Goal: Navigation & Orientation: Find specific page/section

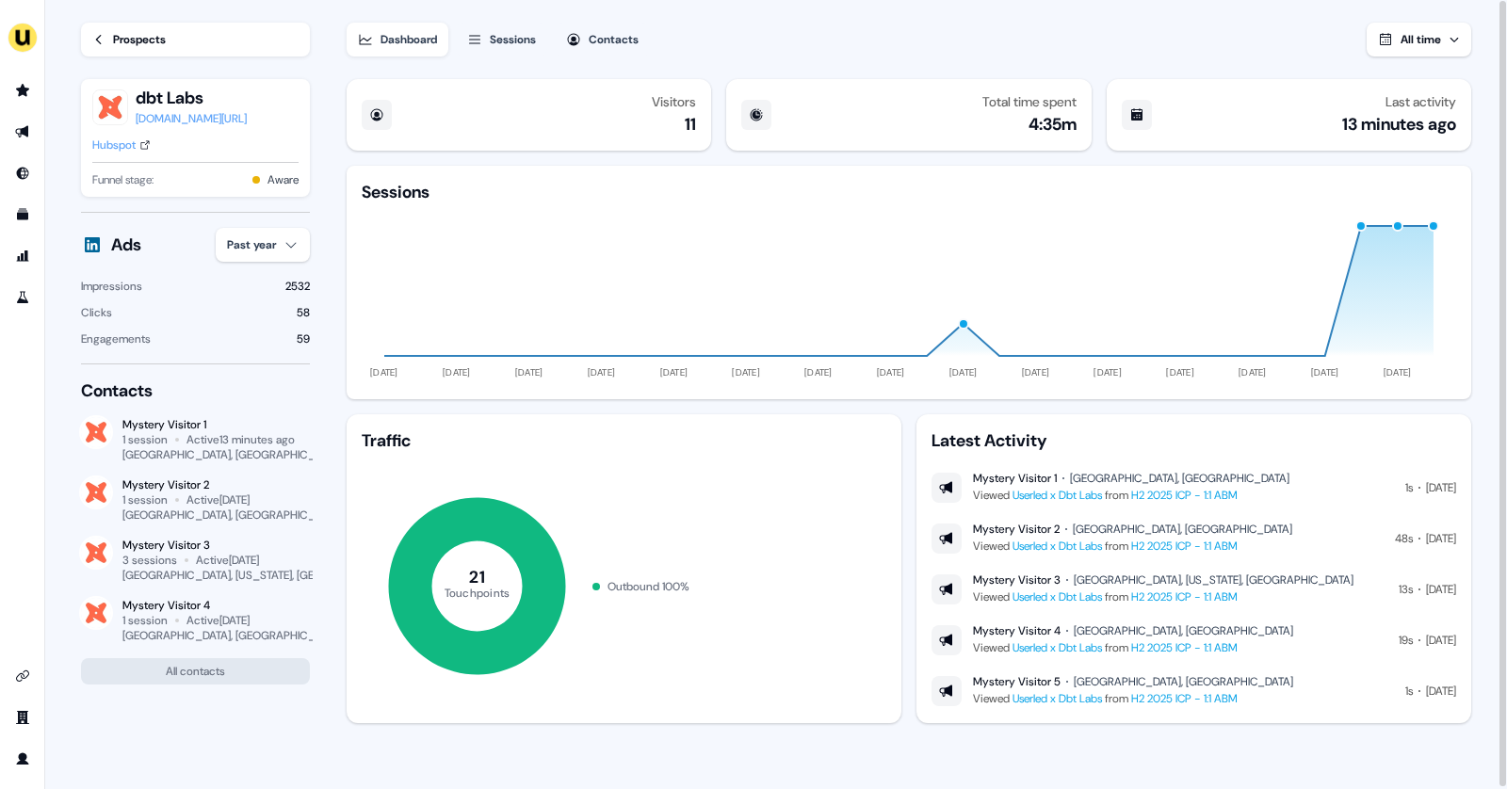
click at [120, 38] on div "Prospects" at bounding box center [139, 39] width 53 height 19
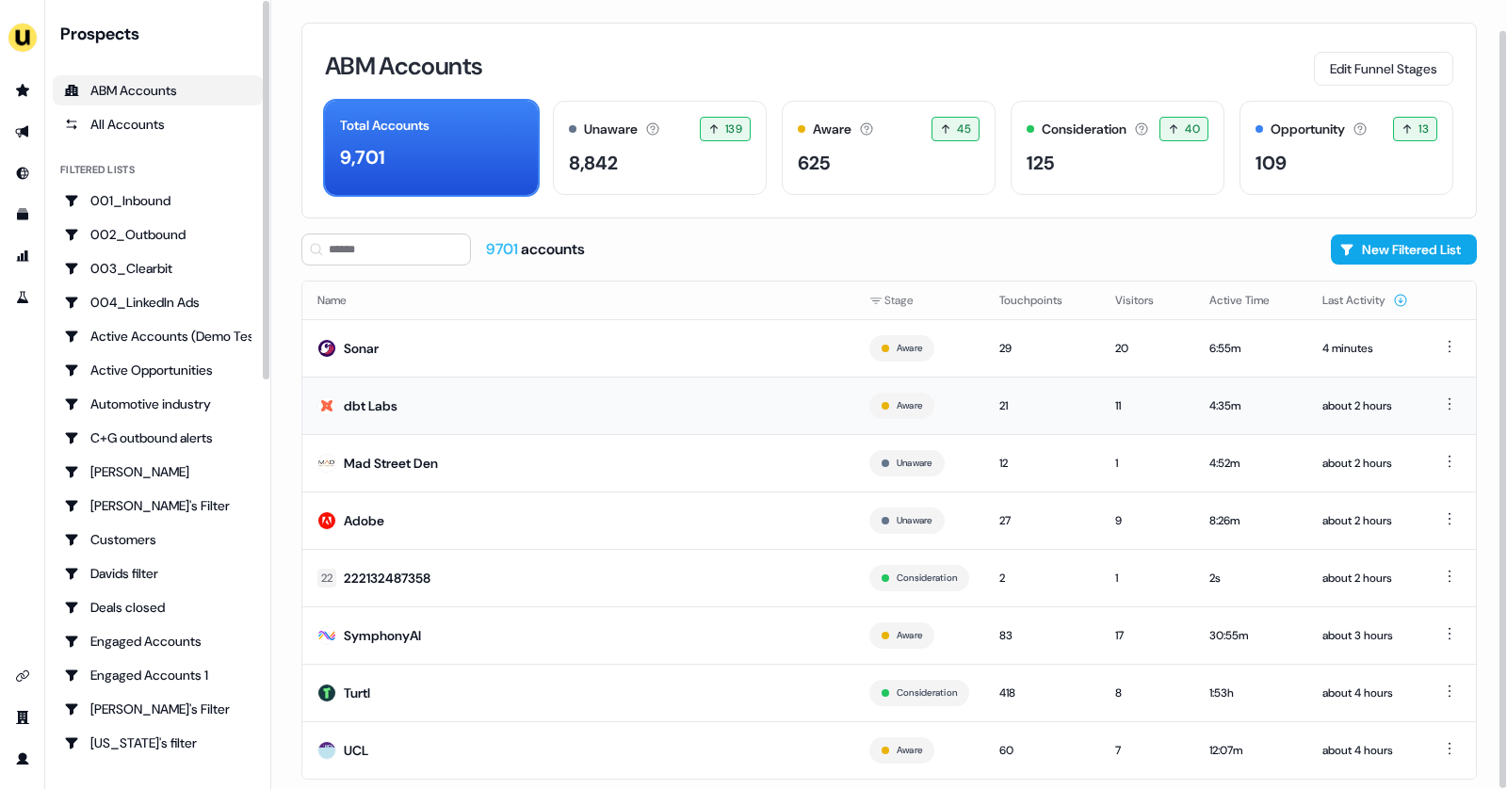
scroll to position [31, 0]
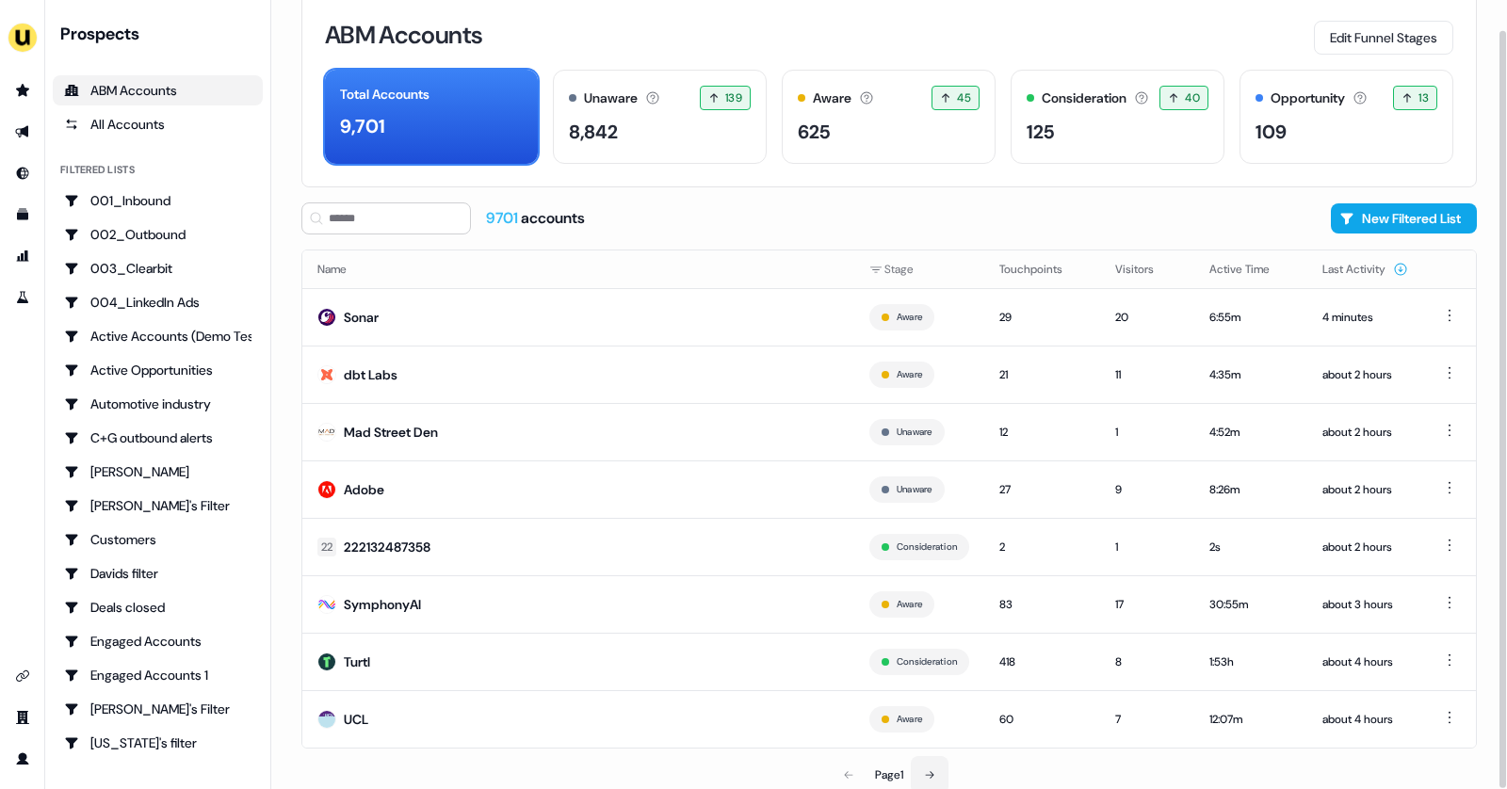
click at [929, 757] on button at bounding box center [930, 775] width 38 height 38
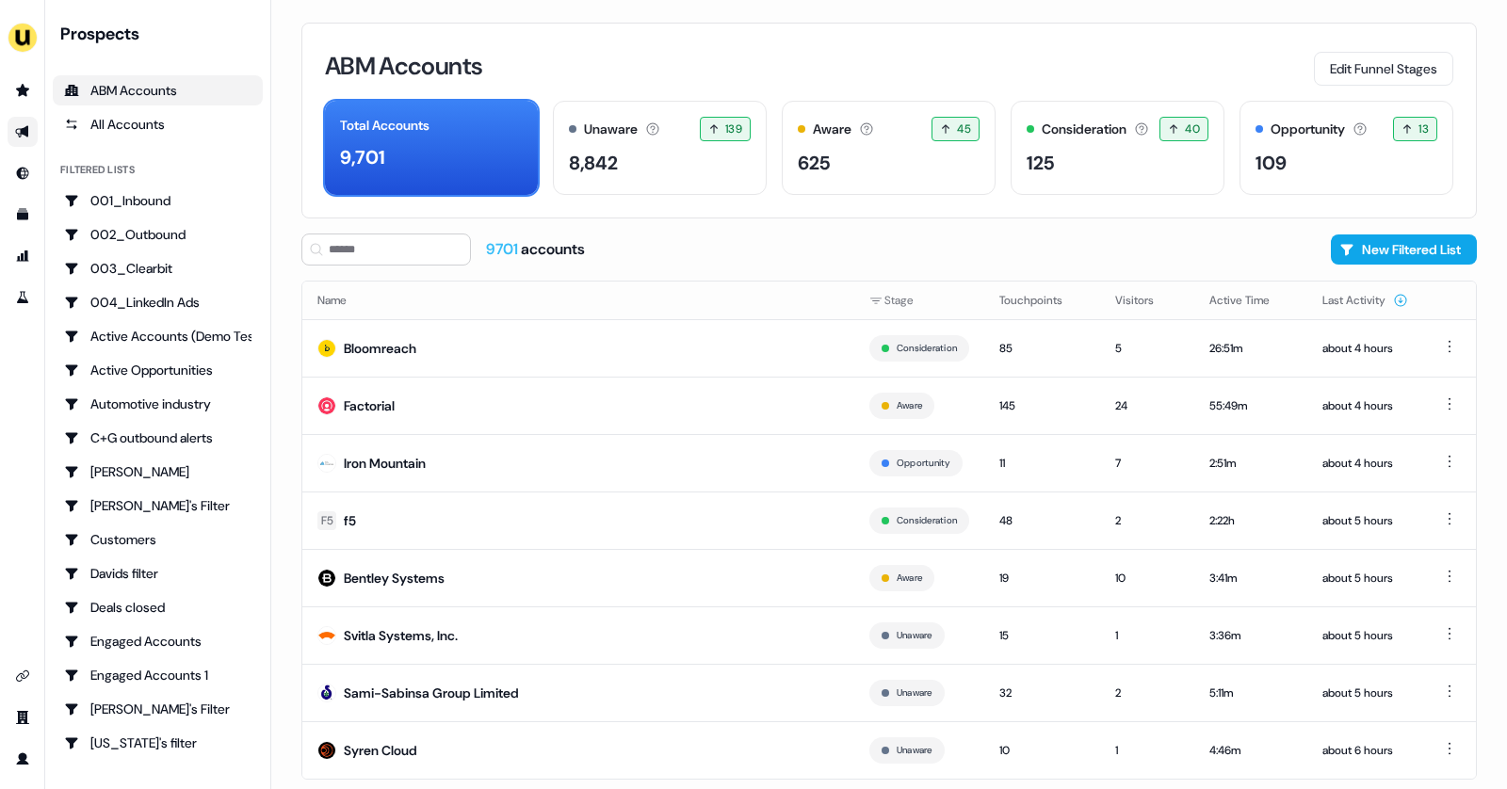
click at [33, 138] on link "Go to outbound experience" at bounding box center [23, 132] width 30 height 30
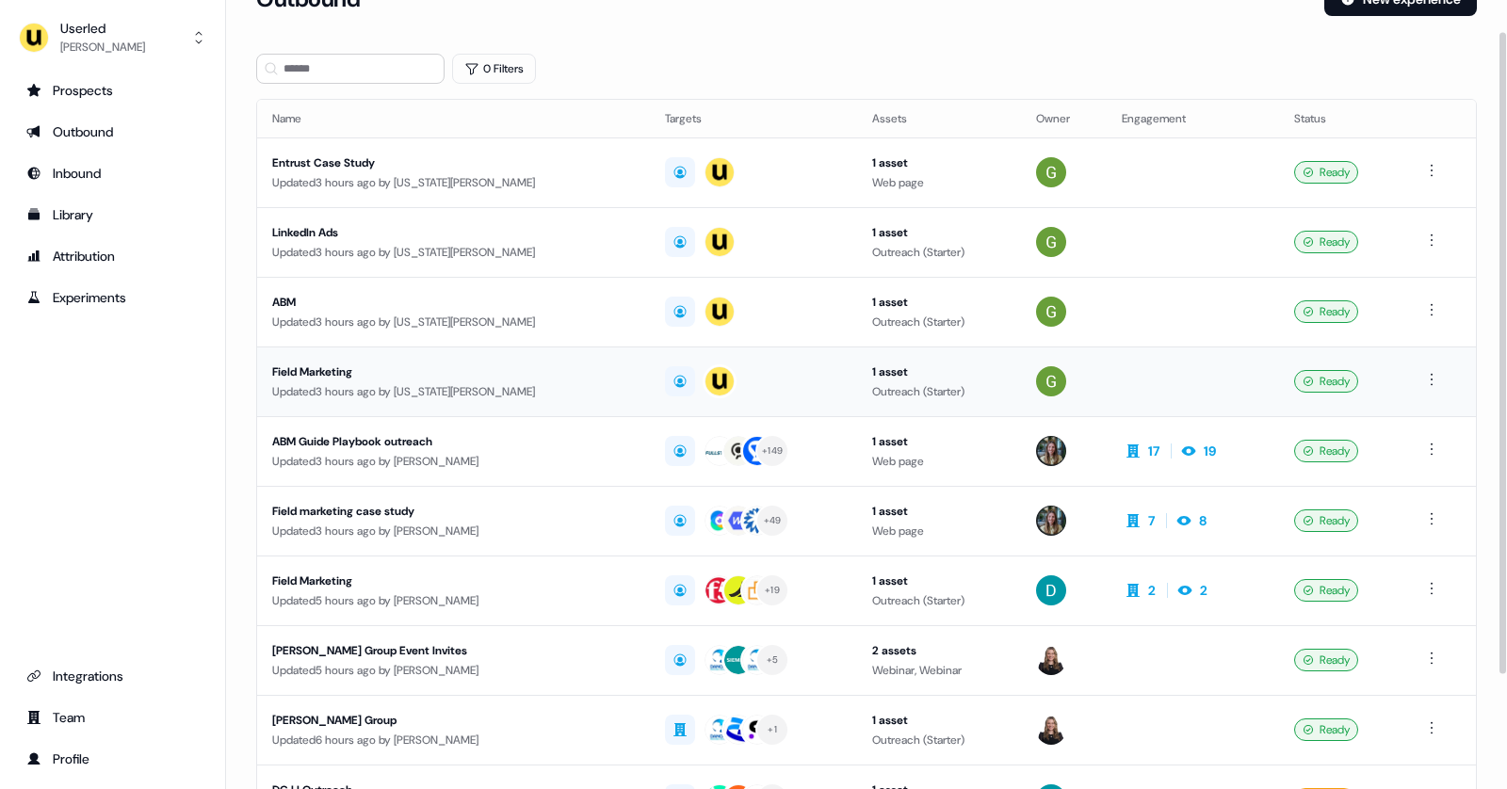
scroll to position [42, 0]
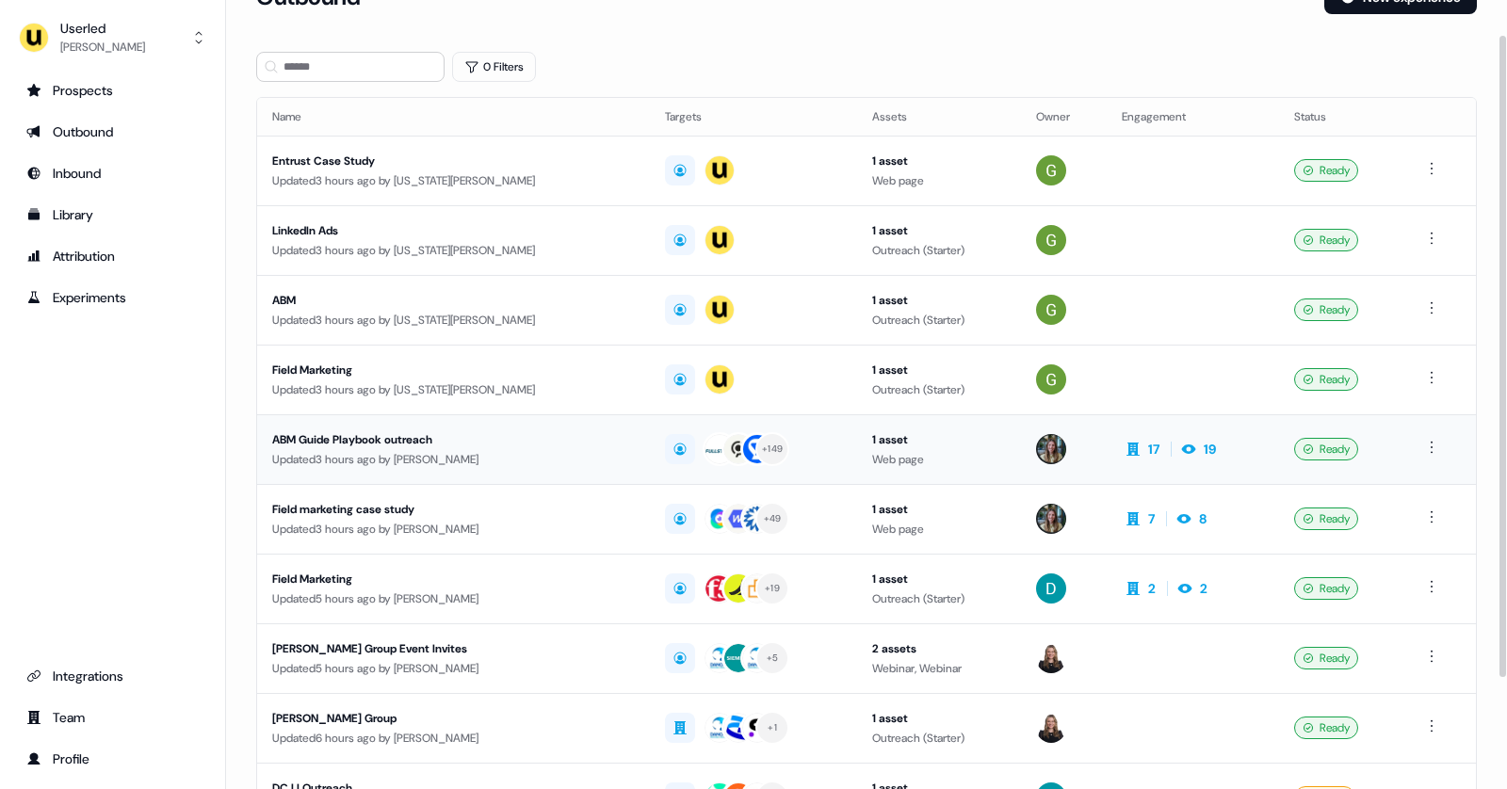
click at [536, 445] on div "ABM Guide Playbook outreach" at bounding box center [453, 439] width 363 height 19
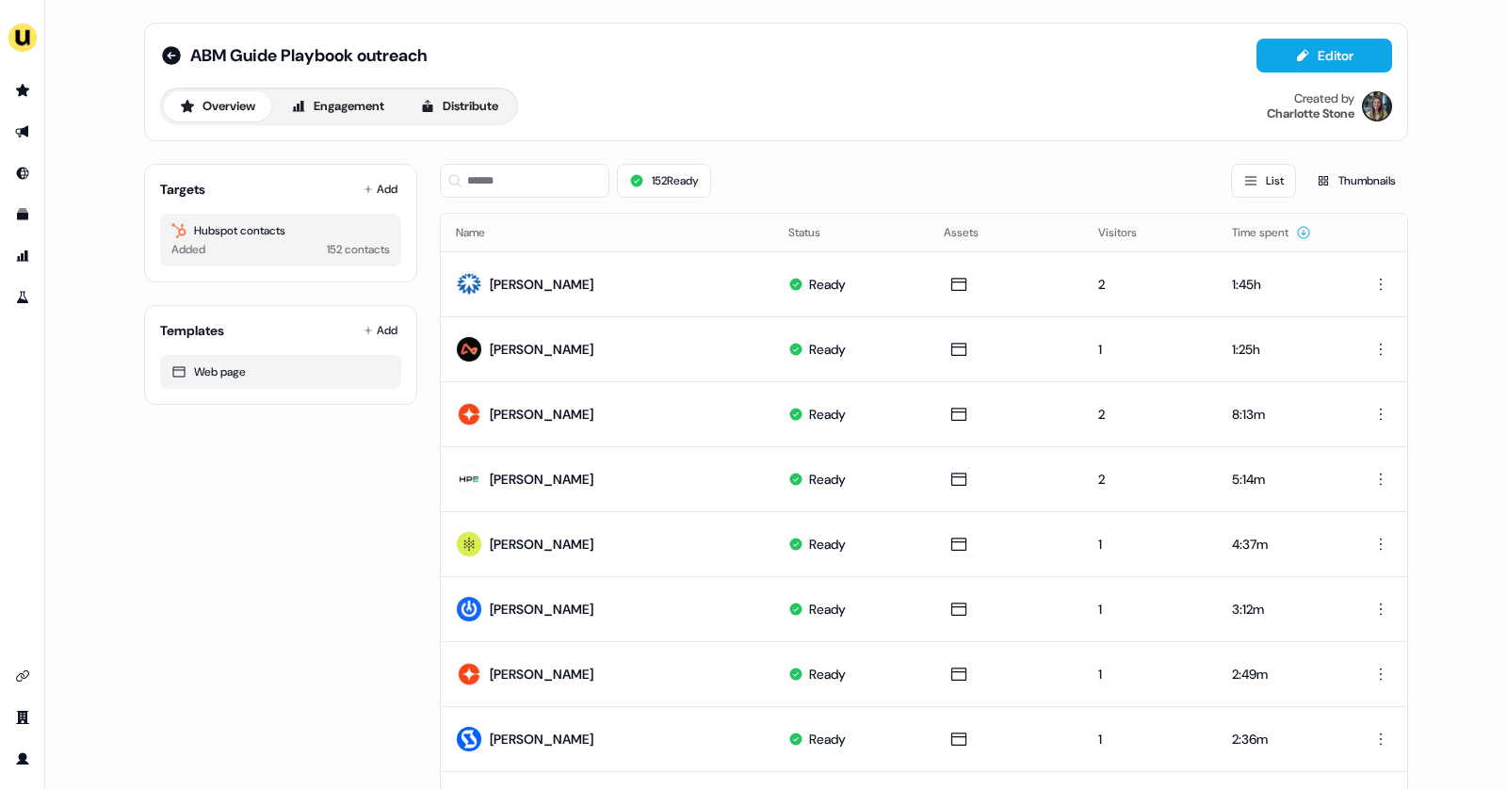
click at [6, 80] on li "side nav menu" at bounding box center [22, 90] width 44 height 30
click at [24, 92] on icon "Go to prospects" at bounding box center [22, 90] width 13 height 12
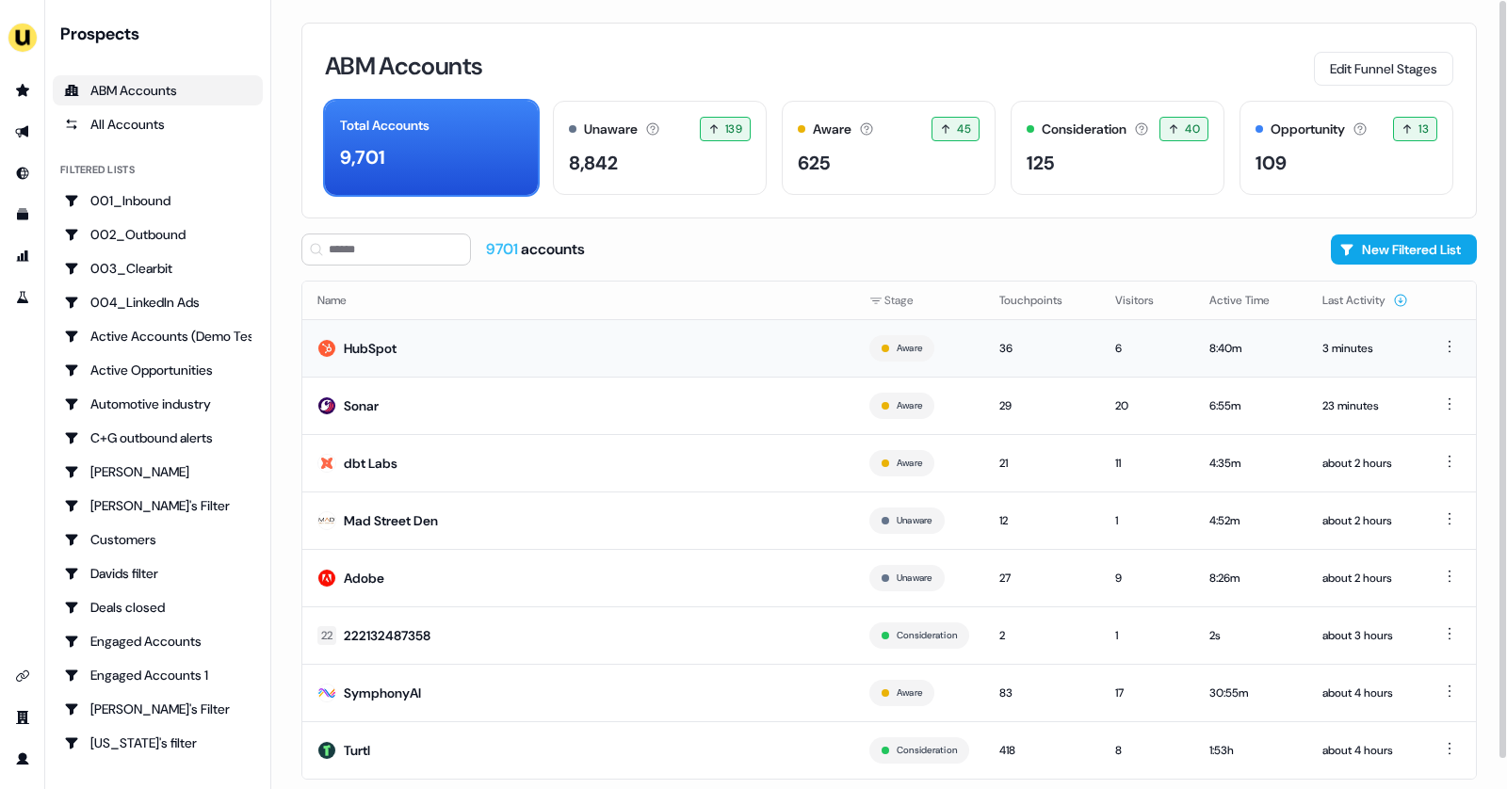
click at [767, 350] on td "HubSpot" at bounding box center [578, 347] width 552 height 57
